Goal: Task Accomplishment & Management: Manage account settings

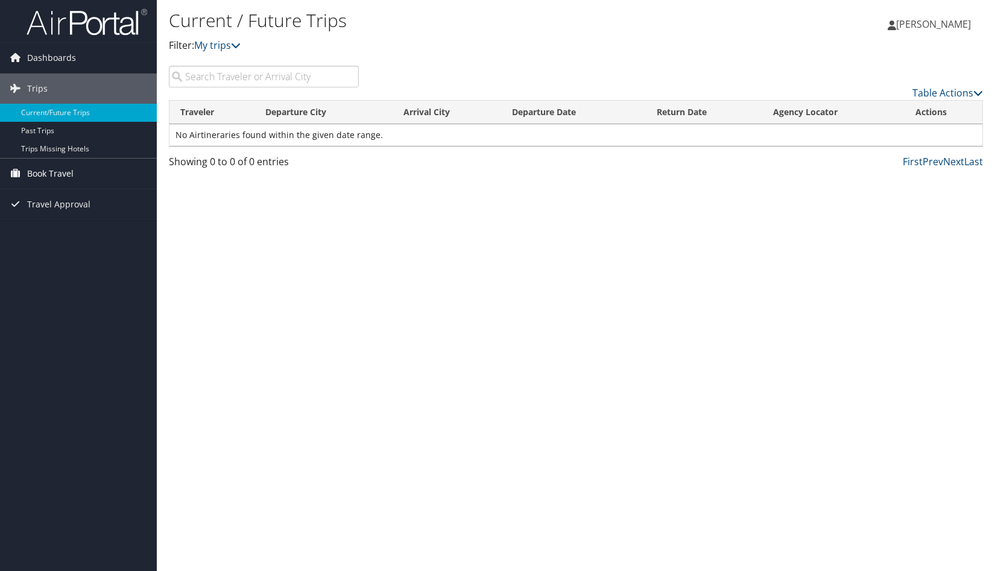
click at [55, 172] on span "Book Travel" at bounding box center [50, 174] width 46 height 30
click at [58, 174] on span "Book Travel" at bounding box center [50, 174] width 46 height 30
click at [60, 170] on span "Book Travel" at bounding box center [50, 174] width 46 height 30
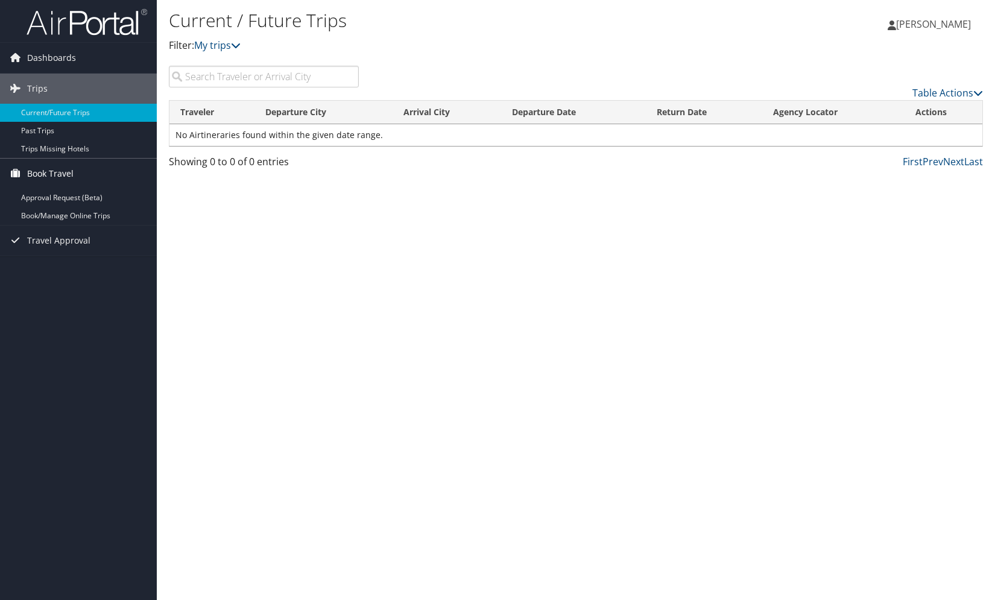
click at [63, 172] on span "Book Travel" at bounding box center [50, 174] width 46 height 30
click at [47, 171] on span "Book Travel" at bounding box center [50, 174] width 46 height 30
click at [43, 131] on link "Past Trips" at bounding box center [78, 131] width 157 height 18
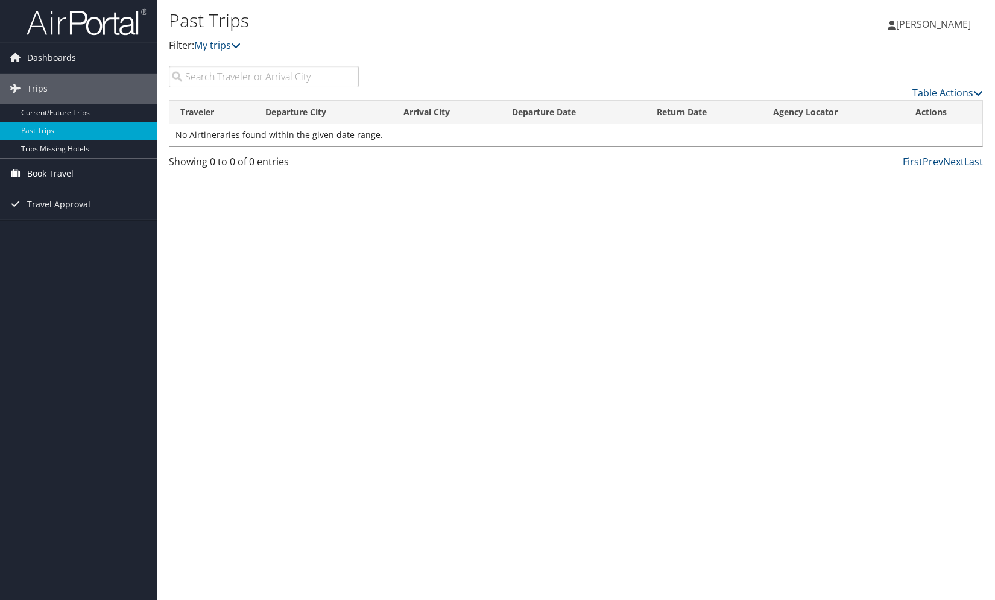
drag, startPoint x: 55, startPoint y: 174, endPoint x: 61, endPoint y: 168, distance: 7.7
click at [57, 174] on span "Book Travel" at bounding box center [50, 174] width 46 height 30
click at [66, 209] on link "Book/Manage Online Trips" at bounding box center [78, 216] width 157 height 18
click at [61, 204] on span "Travel Approval" at bounding box center [58, 204] width 63 height 30
click at [78, 282] on link "Approvals (Beta)" at bounding box center [78, 283] width 157 height 18
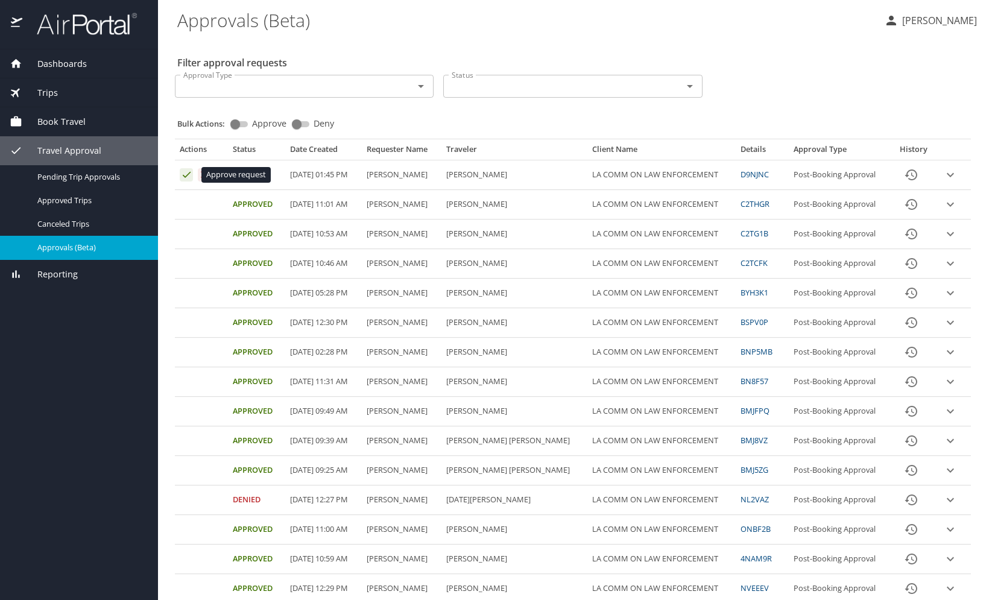
click at [188, 174] on icon "Approval table" at bounding box center [186, 174] width 11 height 11
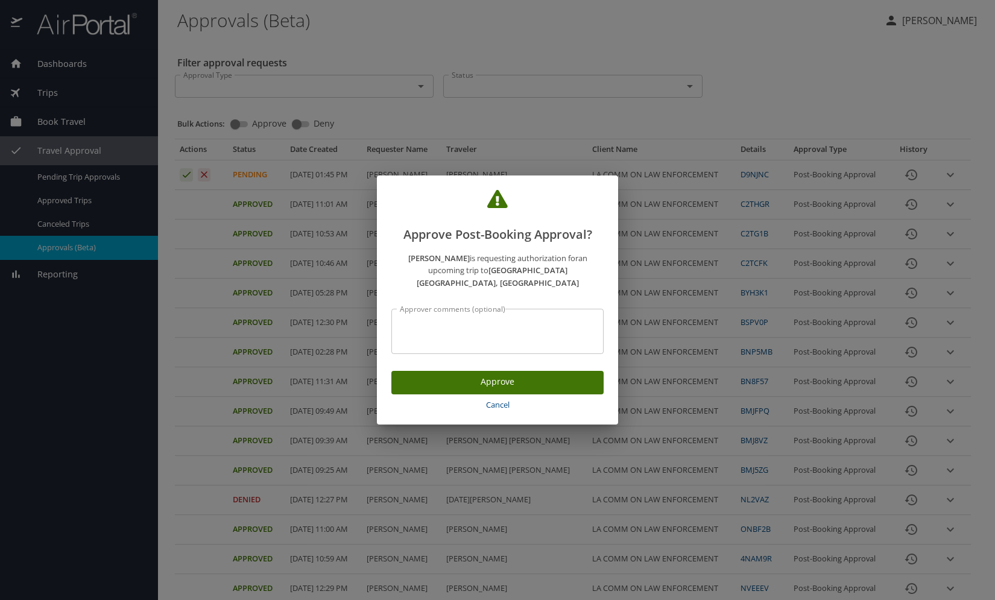
click at [496, 375] on span "Approve" at bounding box center [497, 381] width 193 height 15
